Goal: Use online tool/utility: Use online tool/utility

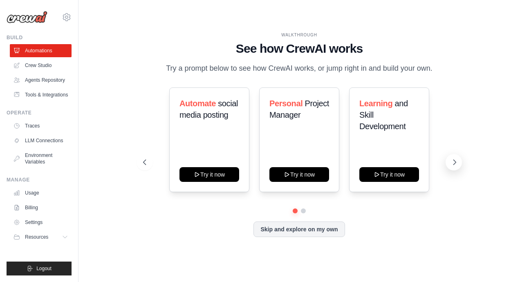
click at [455, 162] on icon at bounding box center [455, 162] width 2 height 5
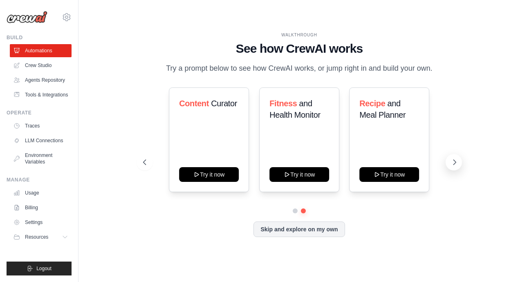
click at [455, 162] on icon at bounding box center [455, 162] width 2 height 5
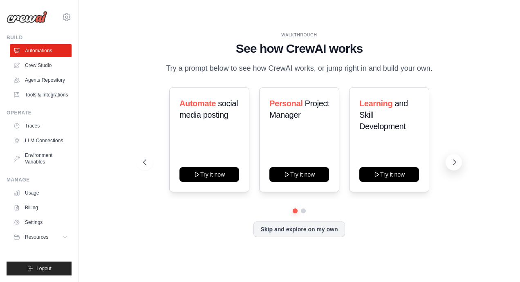
click at [455, 162] on icon at bounding box center [455, 162] width 2 height 5
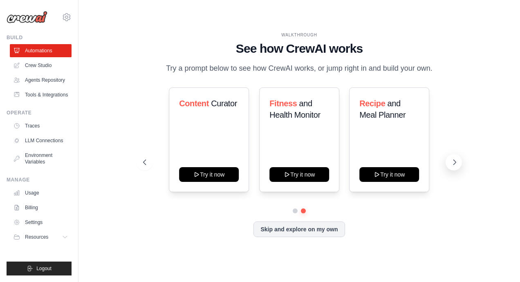
click at [455, 162] on icon at bounding box center [455, 162] width 2 height 5
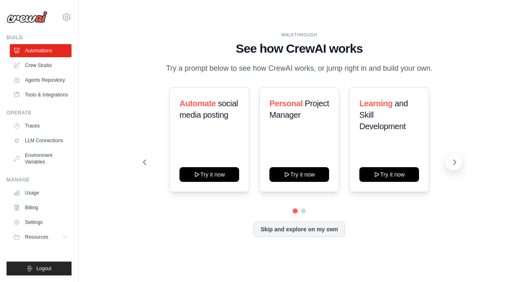
click at [455, 162] on icon at bounding box center [455, 162] width 2 height 5
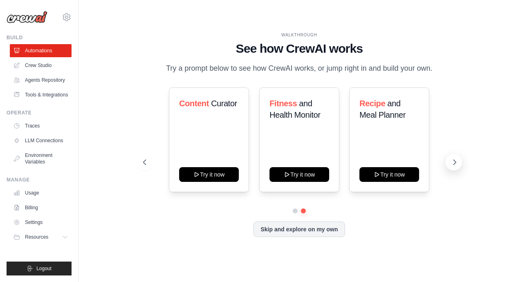
click at [455, 162] on icon at bounding box center [455, 162] width 2 height 5
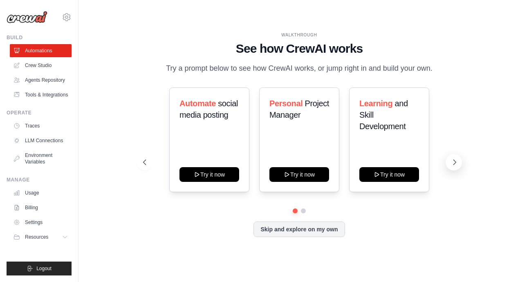
click at [452, 165] on icon at bounding box center [454, 162] width 8 height 8
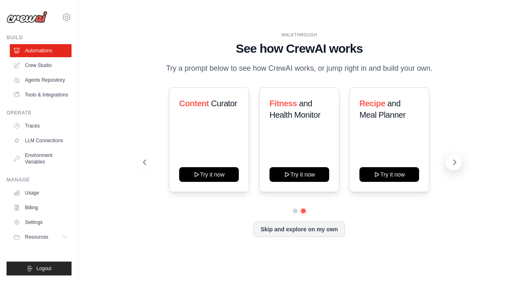
click at [458, 162] on button at bounding box center [453, 162] width 16 height 16
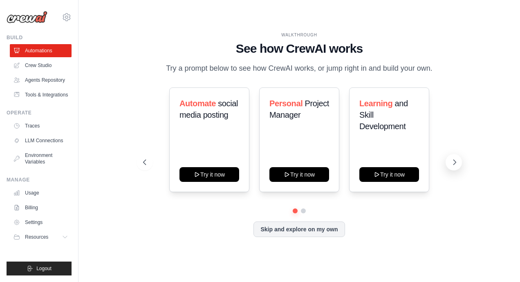
click at [457, 161] on icon at bounding box center [454, 162] width 8 height 8
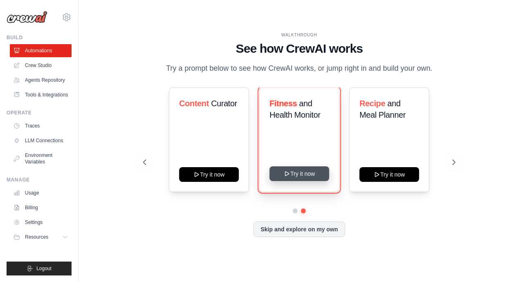
click at [295, 174] on button "Try it now" at bounding box center [299, 173] width 60 height 15
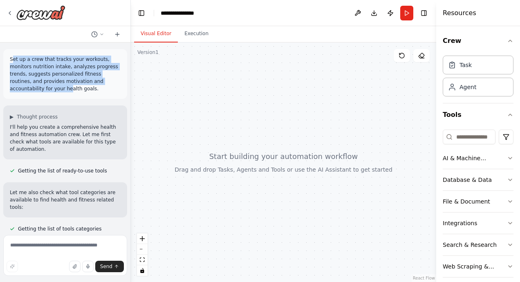
drag, startPoint x: 11, startPoint y: 58, endPoint x: 27, endPoint y: 83, distance: 29.7
click at [27, 83] on div "Set up a crew that tracks your workouts, monitors nutrition intake, analyzes pr…" at bounding box center [65, 74] width 124 height 50
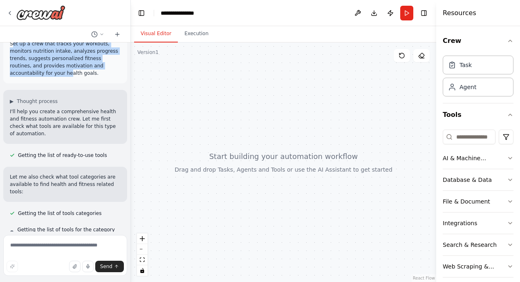
scroll to position [16, 0]
drag, startPoint x: 27, startPoint y: 83, endPoint x: 15, endPoint y: 53, distance: 32.6
click at [15, 53] on p "Set up a crew that tracks your workouts, monitors nutrition intake, analyzes pr…" at bounding box center [65, 58] width 111 height 37
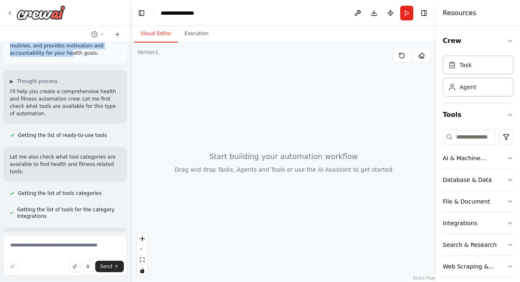
scroll to position [0, 0]
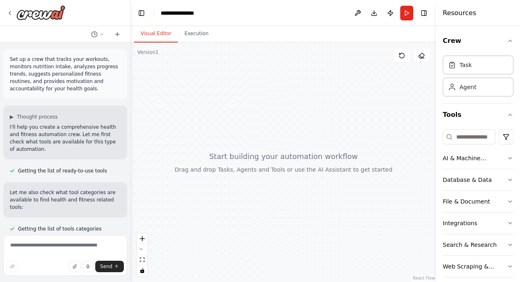
click at [52, 86] on p "Set up a crew that tracks your workouts, monitors nutrition intake, analyzes pr…" at bounding box center [65, 74] width 111 height 37
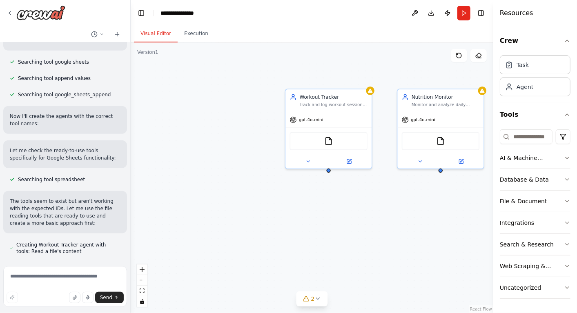
scroll to position [516, 0]
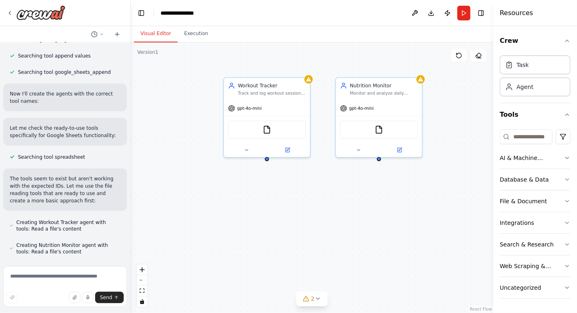
drag, startPoint x: 221, startPoint y: 139, endPoint x: 158, endPoint y: 127, distance: 64.0
click at [158, 127] on div "Workout Tracker Track and log workout sessions for {user_name}, including exerc…" at bounding box center [312, 177] width 363 height 271
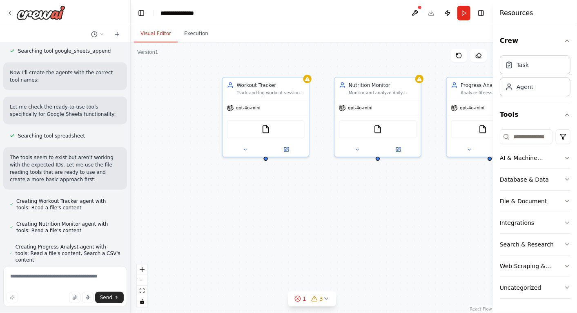
scroll to position [539, 0]
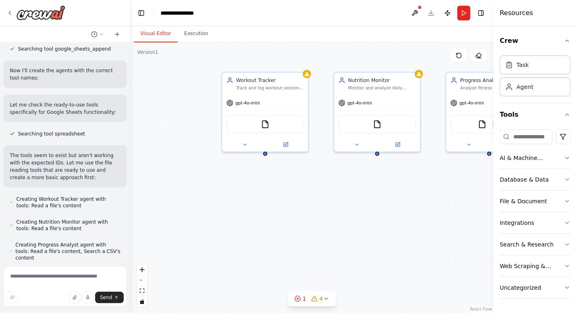
click at [325, 203] on div "Workout Tracker Track and log workout sessions for {user_name}, including exerc…" at bounding box center [312, 177] width 363 height 271
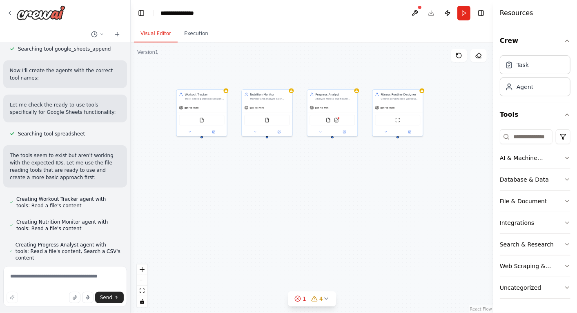
drag, startPoint x: 317, startPoint y: 203, endPoint x: 283, endPoint y: 169, distance: 47.7
click at [283, 169] on div "Workout Tracker Track and log workout sessions for {user_name}, including exerc…" at bounding box center [312, 177] width 363 height 271
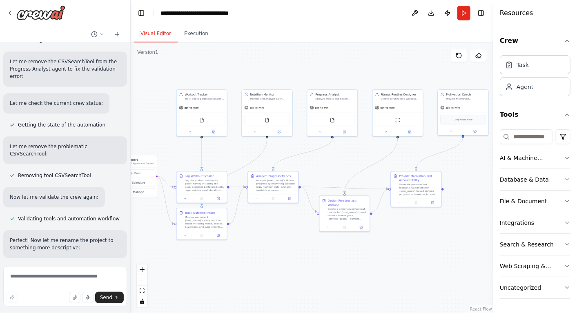
scroll to position [1011, 0]
click at [369, 82] on div at bounding box center [394, 86] width 50 height 9
drag, startPoint x: 368, startPoint y: 80, endPoint x: 318, endPoint y: 103, distance: 55.0
click at [276, 103] on div "Triggers No triggers configured Event Schedule Manage Workout Tracker Track and…" at bounding box center [185, 137] width 181 height 136
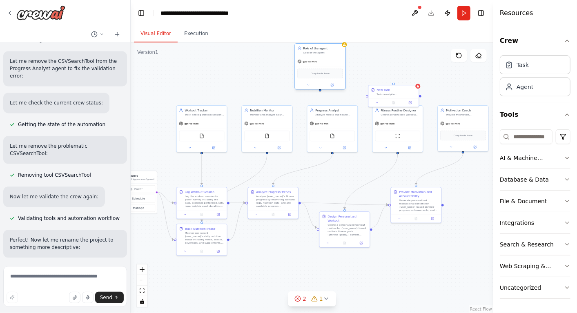
drag, startPoint x: 327, startPoint y: 73, endPoint x: 328, endPoint y: 55, distance: 17.6
click at [328, 55] on div "Role of the agent Goal of the agent" at bounding box center [320, 50] width 50 height 13
drag, startPoint x: 343, startPoint y: 57, endPoint x: 329, endPoint y: 83, distance: 28.9
click at [329, 83] on div "Role of the agent Goal of the agent" at bounding box center [308, 76] width 50 height 13
click at [326, 59] on icon at bounding box center [326, 61] width 5 height 5
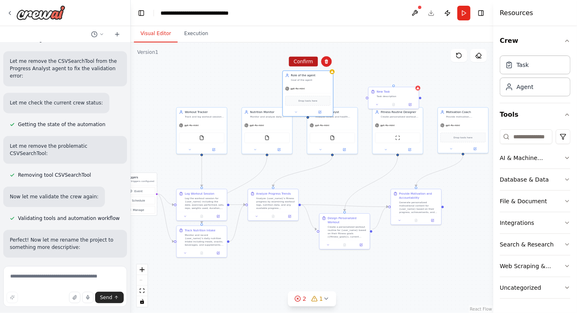
click at [309, 64] on button "Confirm" at bounding box center [303, 62] width 29 height 10
click at [417, 87] on icon at bounding box center [418, 87] width 3 height 2
click at [414, 76] on button at bounding box center [412, 79] width 11 height 11
click at [391, 80] on button "Confirm" at bounding box center [389, 79] width 29 height 10
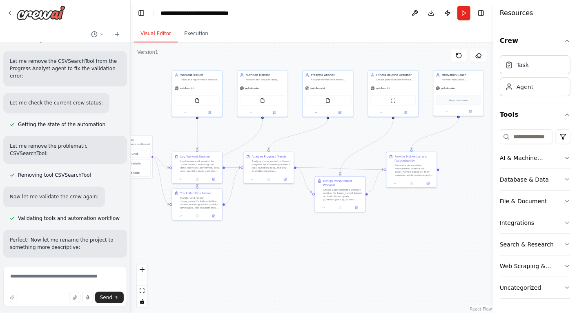
drag, startPoint x: 321, startPoint y: 94, endPoint x: 317, endPoint y: 56, distance: 37.9
click at [317, 56] on div ".deletable-edge-delete-btn { width: 20px; height: 20px; border: 0px solid #ffff…" at bounding box center [312, 177] width 363 height 271
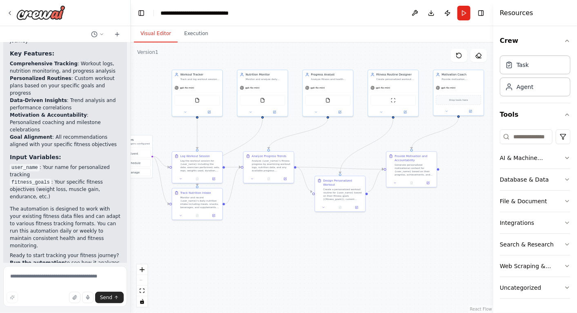
scroll to position [1526, 0]
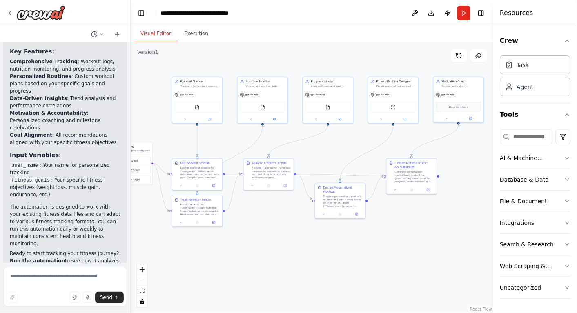
drag, startPoint x: 367, startPoint y: 54, endPoint x: 367, endPoint y: 61, distance: 6.9
click at [367, 61] on div ".deletable-edge-delete-btn { width: 20px; height: 20px; border: 0px solid #ffff…" at bounding box center [312, 177] width 363 height 271
